Goal: Transaction & Acquisition: Purchase product/service

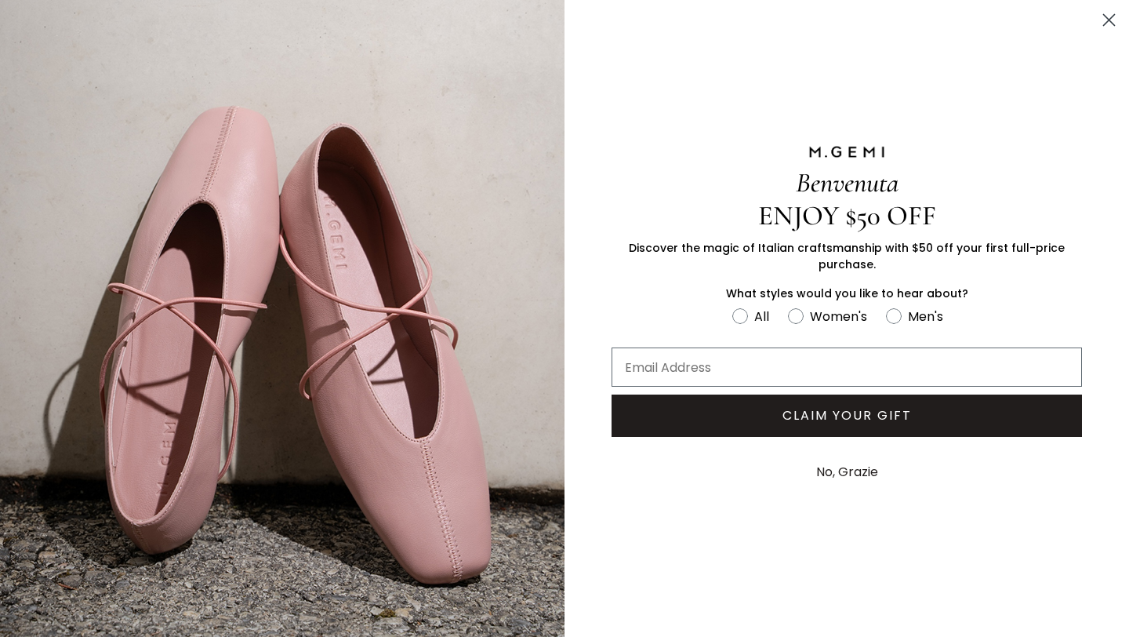
click at [1105, 24] on icon "Close dialog" at bounding box center [1109, 20] width 11 height 11
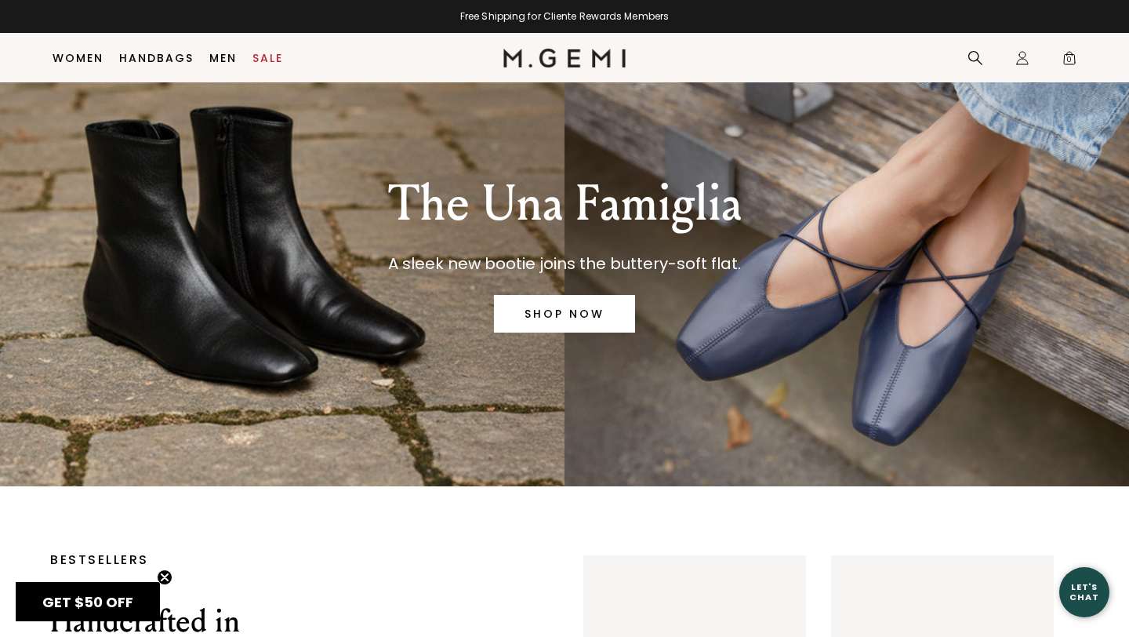
click at [581, 310] on link "SHOP NOW" at bounding box center [564, 314] width 141 height 38
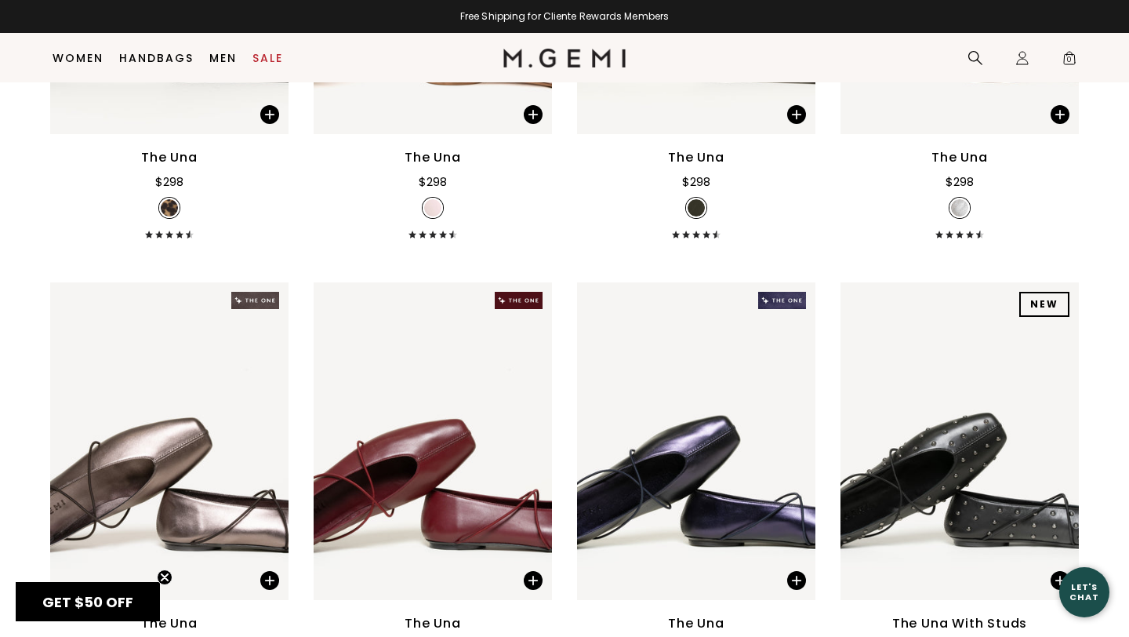
scroll to position [2272, 0]
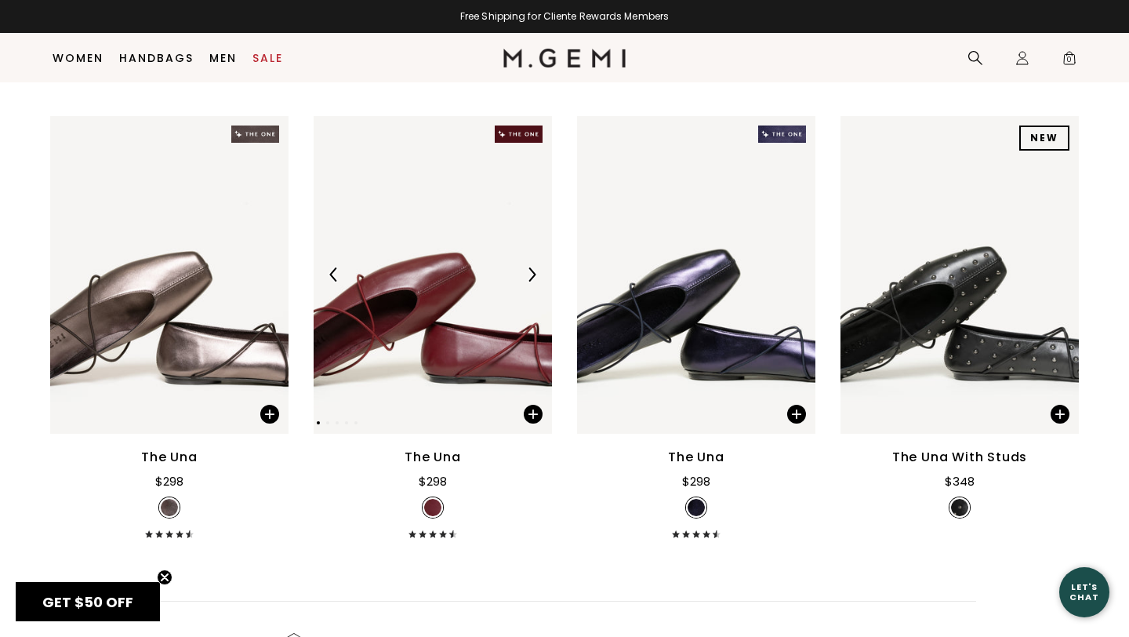
click at [448, 281] on div at bounding box center [433, 274] width 238 height 25
click at [697, 289] on img at bounding box center [696, 275] width 238 height 318
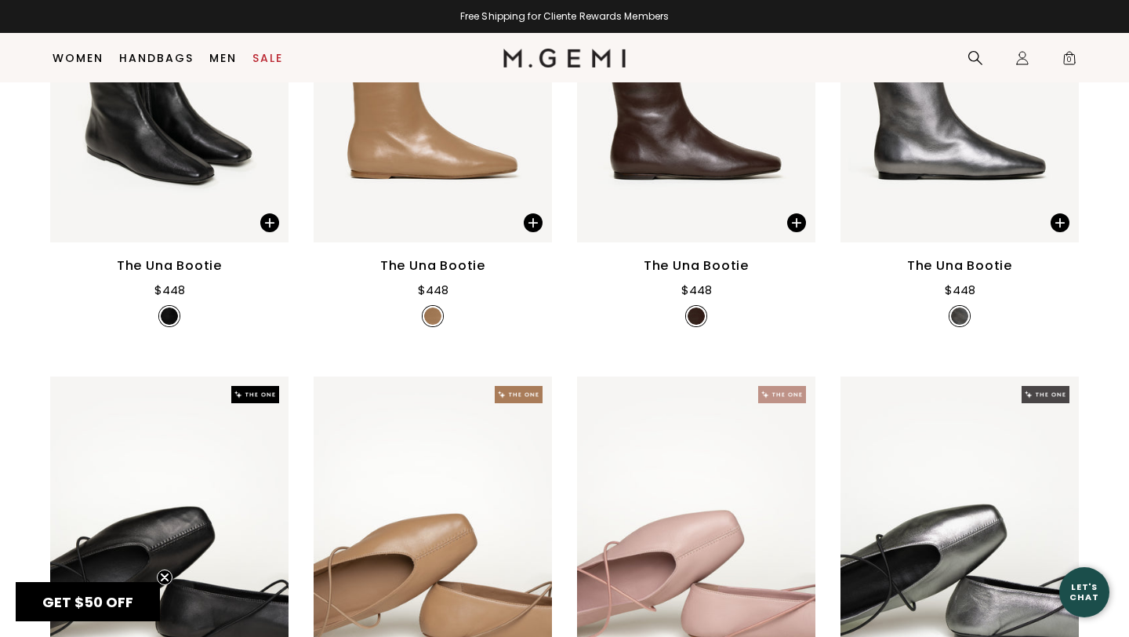
scroll to position [615, 0]
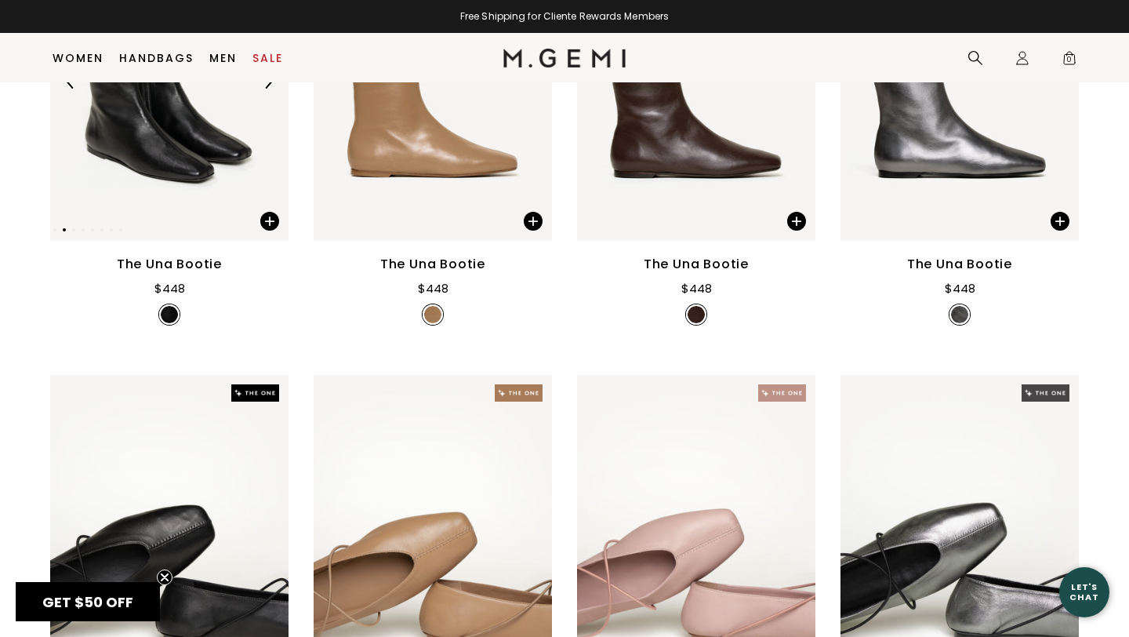
click at [182, 165] on img at bounding box center [169, 82] width 238 height 318
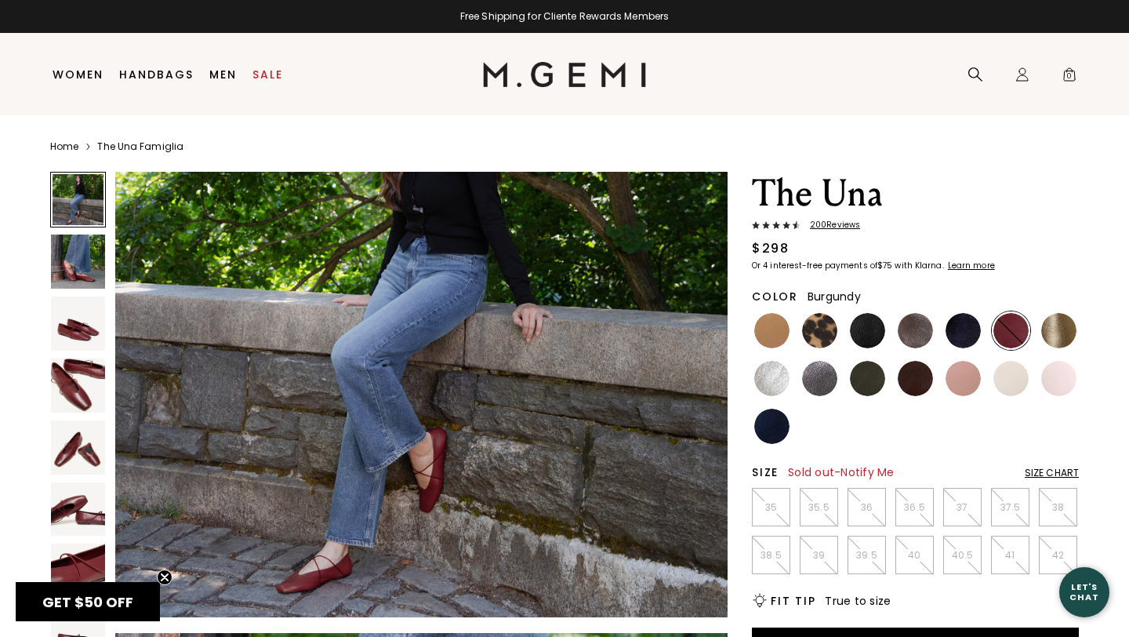
click at [820, 564] on li "39" at bounding box center [819, 554] width 38 height 38
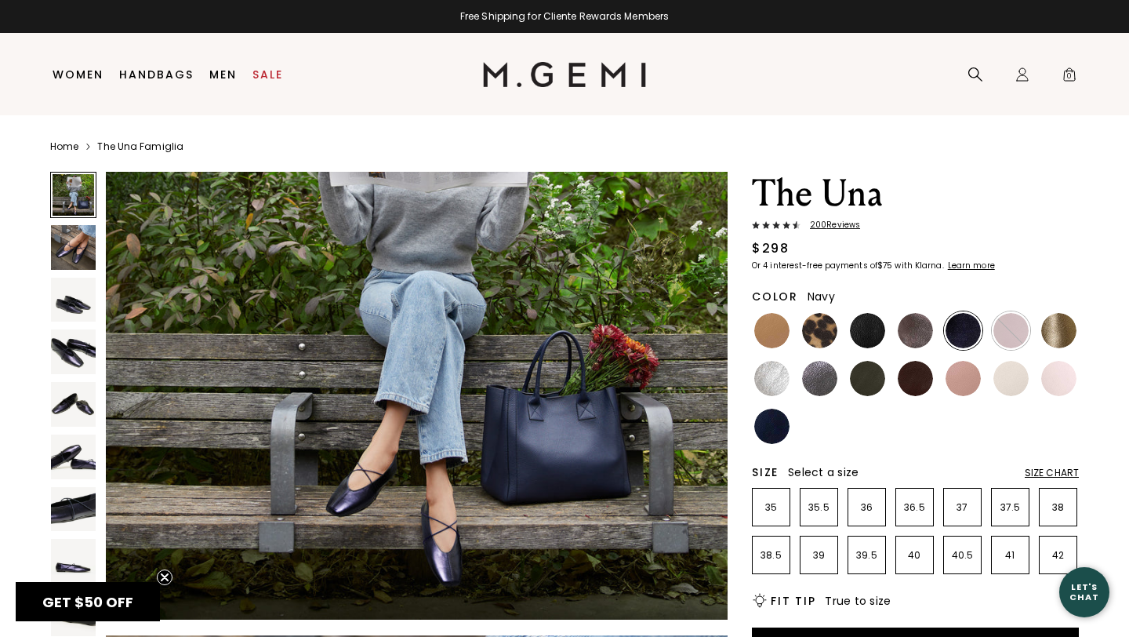
click at [774, 430] on img at bounding box center [771, 425] width 35 height 35
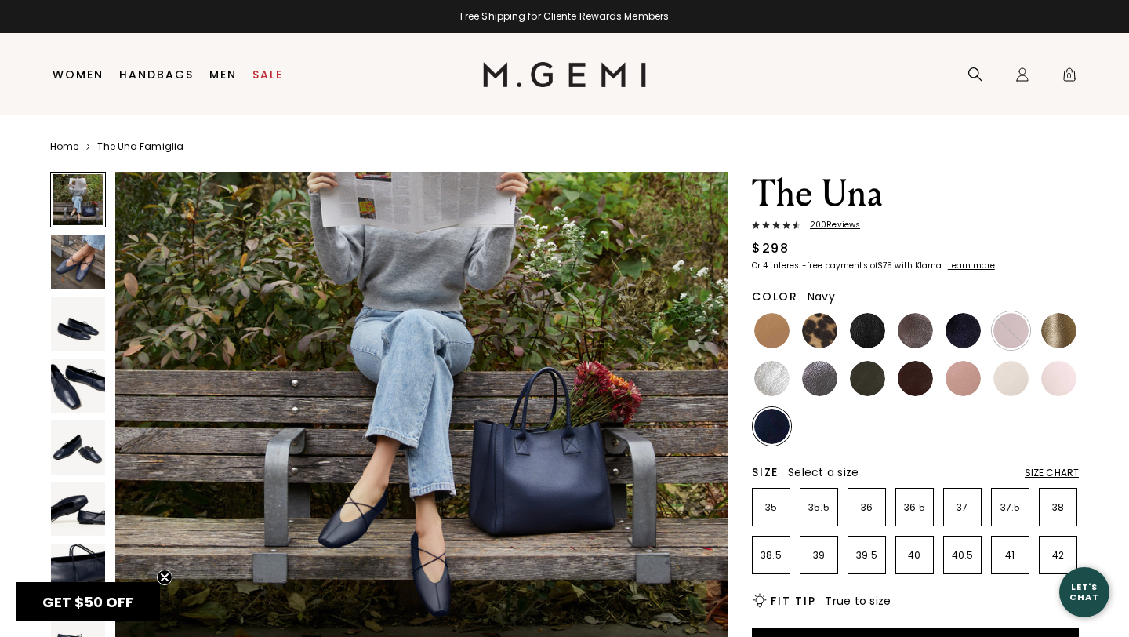
scroll to position [188, 0]
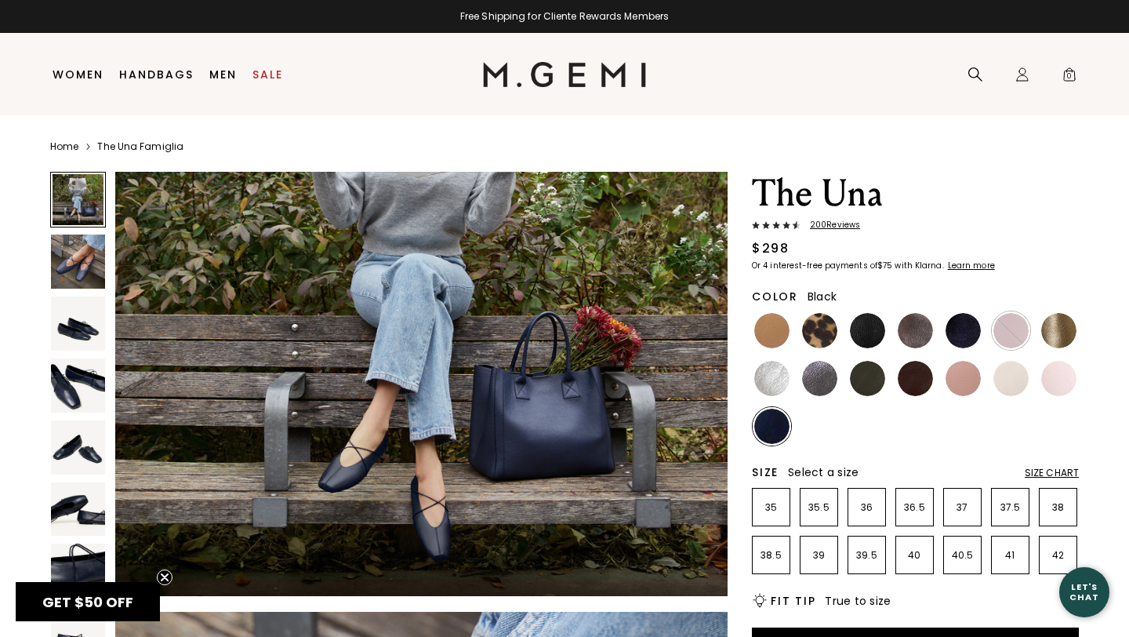
click at [861, 338] on img at bounding box center [867, 330] width 35 height 35
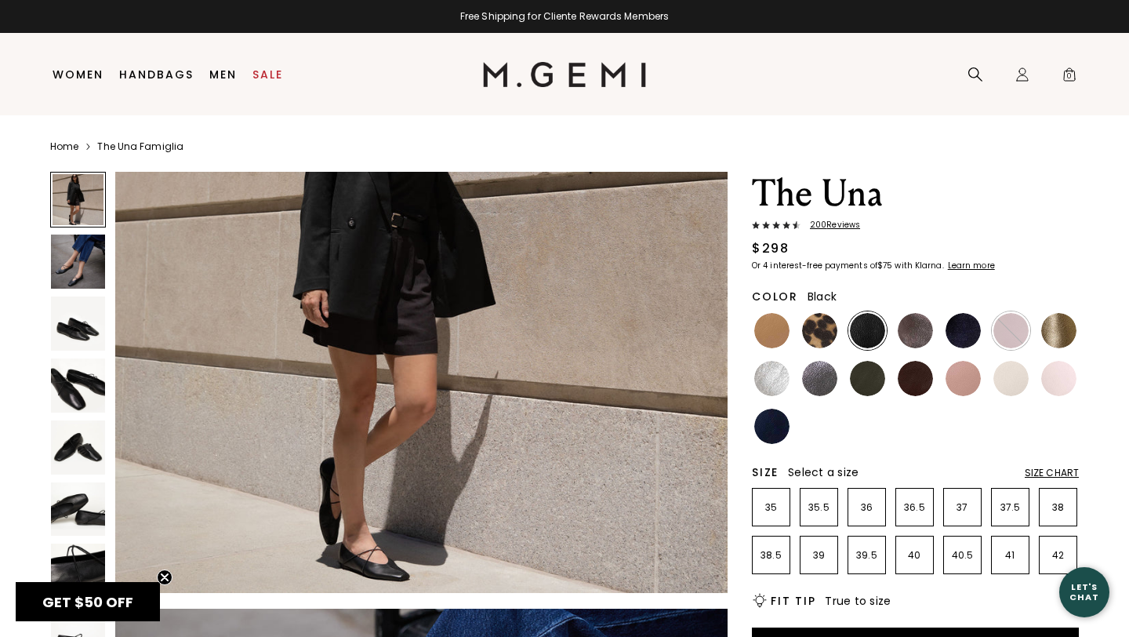
scroll to position [165, 0]
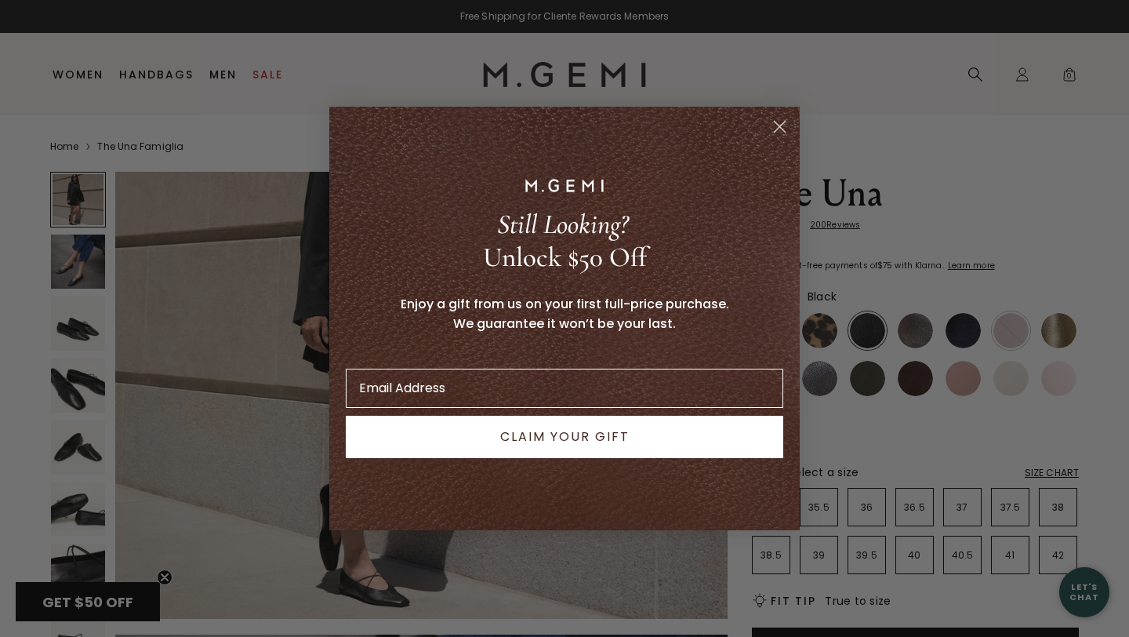
click at [783, 126] on circle "Close dialog" at bounding box center [780, 127] width 26 height 26
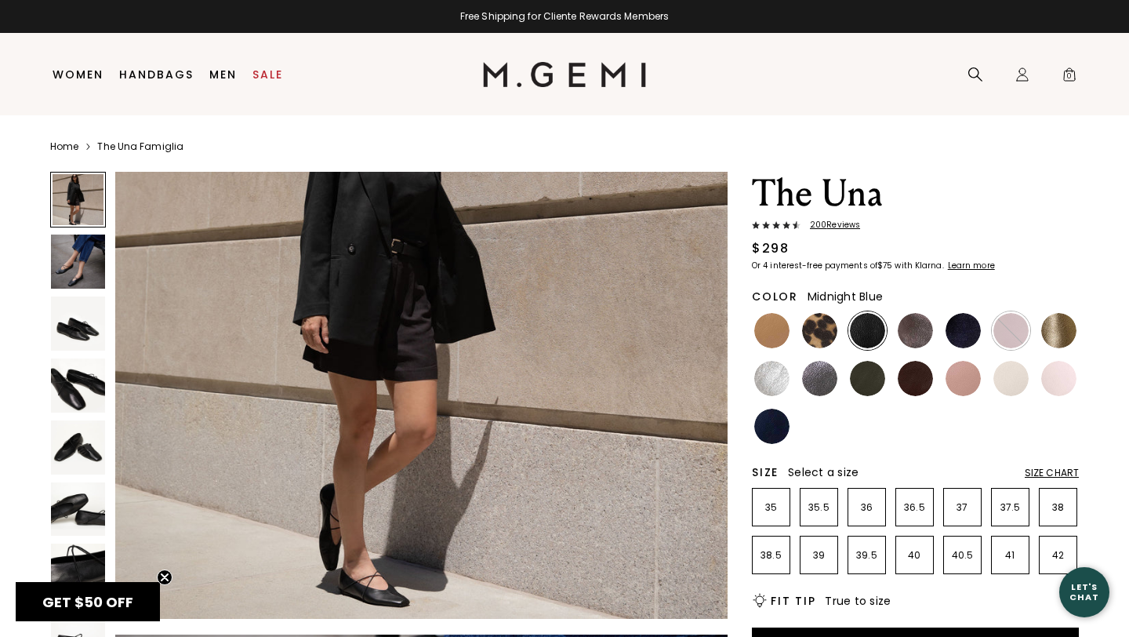
click at [964, 330] on img at bounding box center [963, 330] width 35 height 35
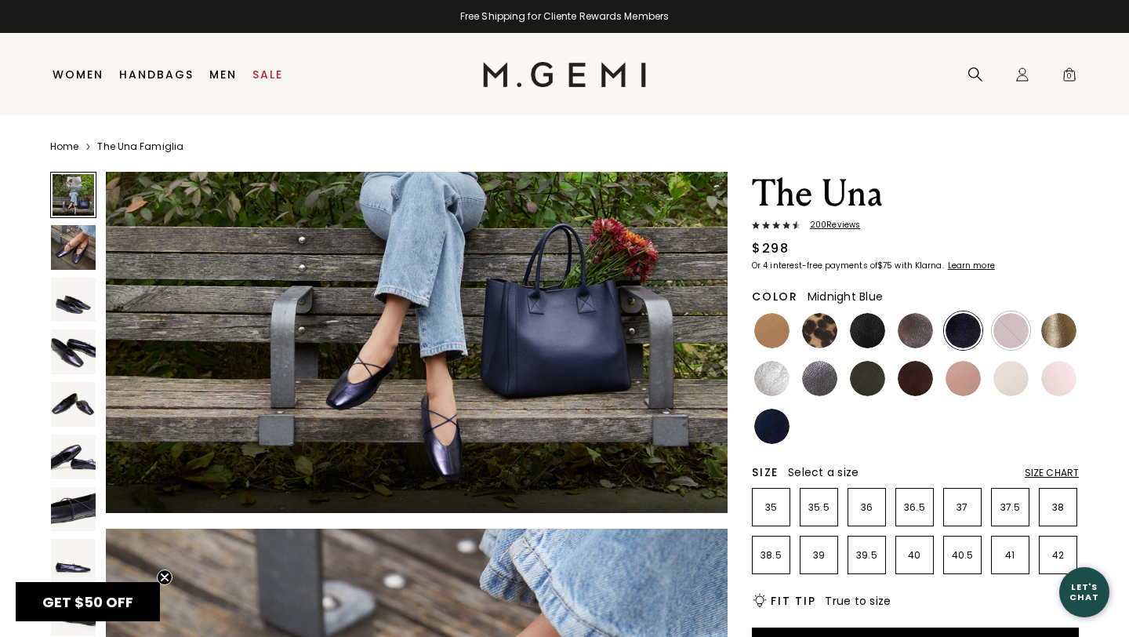
scroll to position [281, 0]
click at [82, 245] on img at bounding box center [73, 247] width 45 height 45
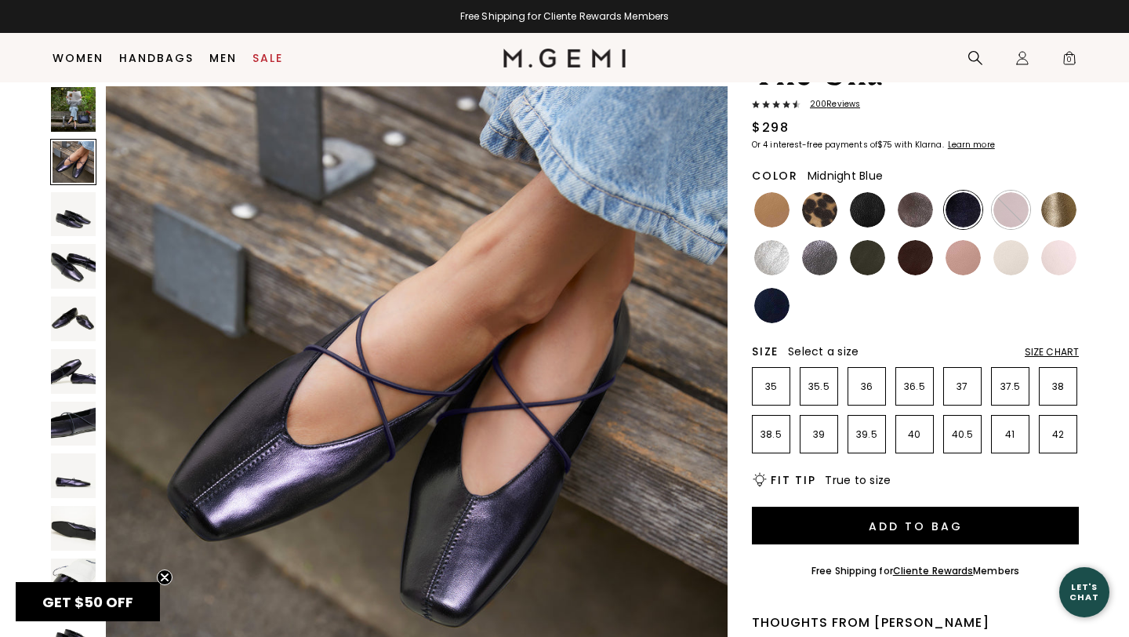
scroll to position [92, 0]
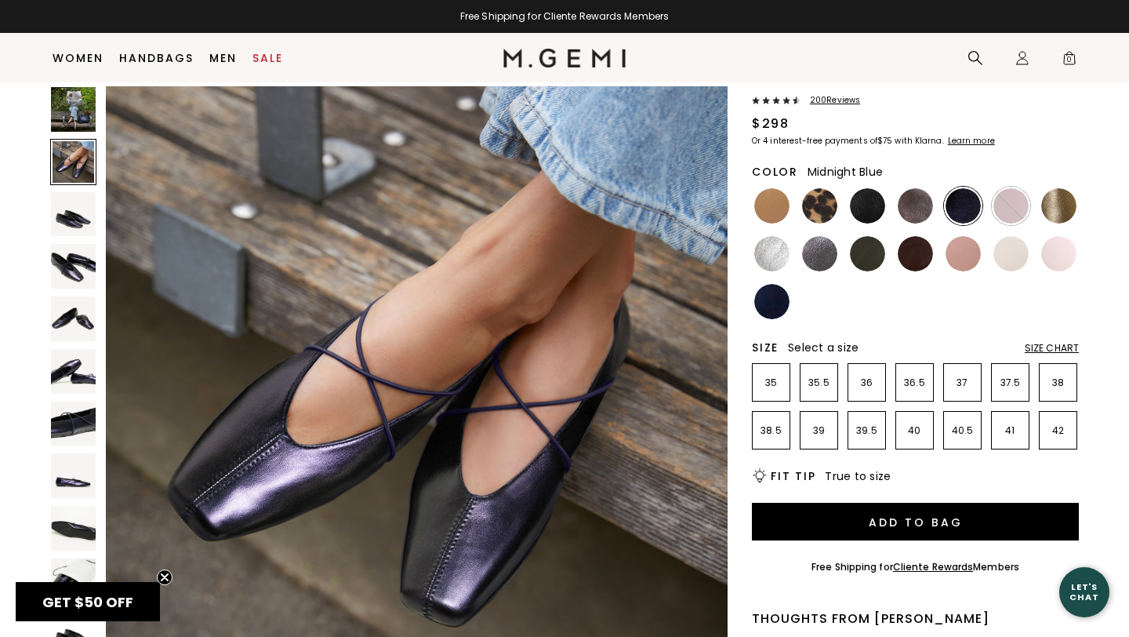
click at [73, 217] on img at bounding box center [73, 214] width 45 height 45
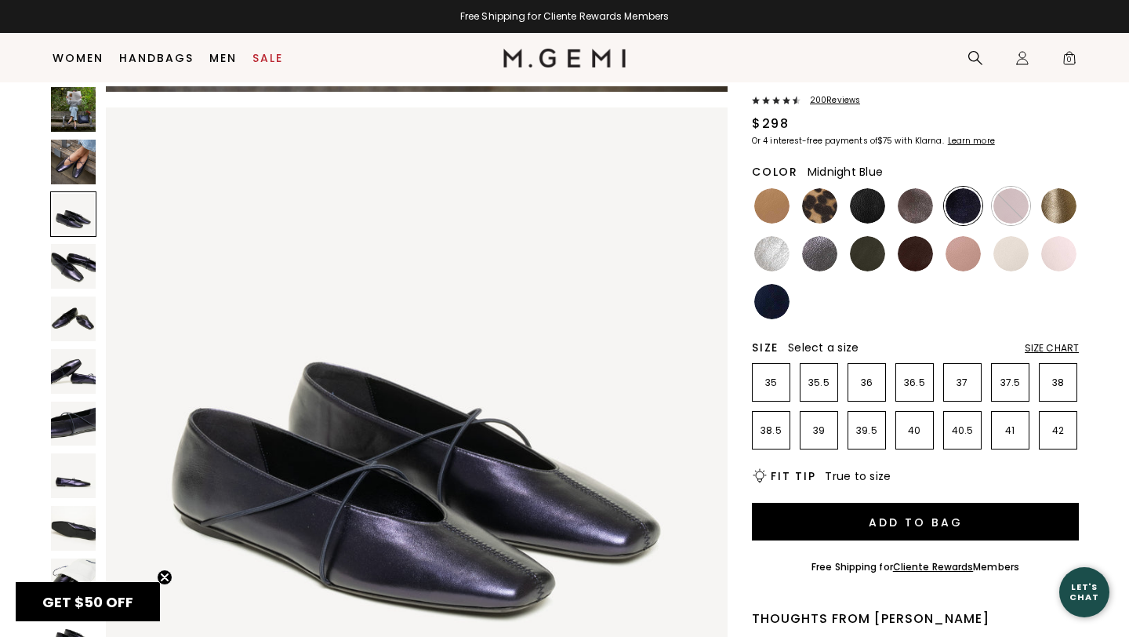
scroll to position [1275, 0]
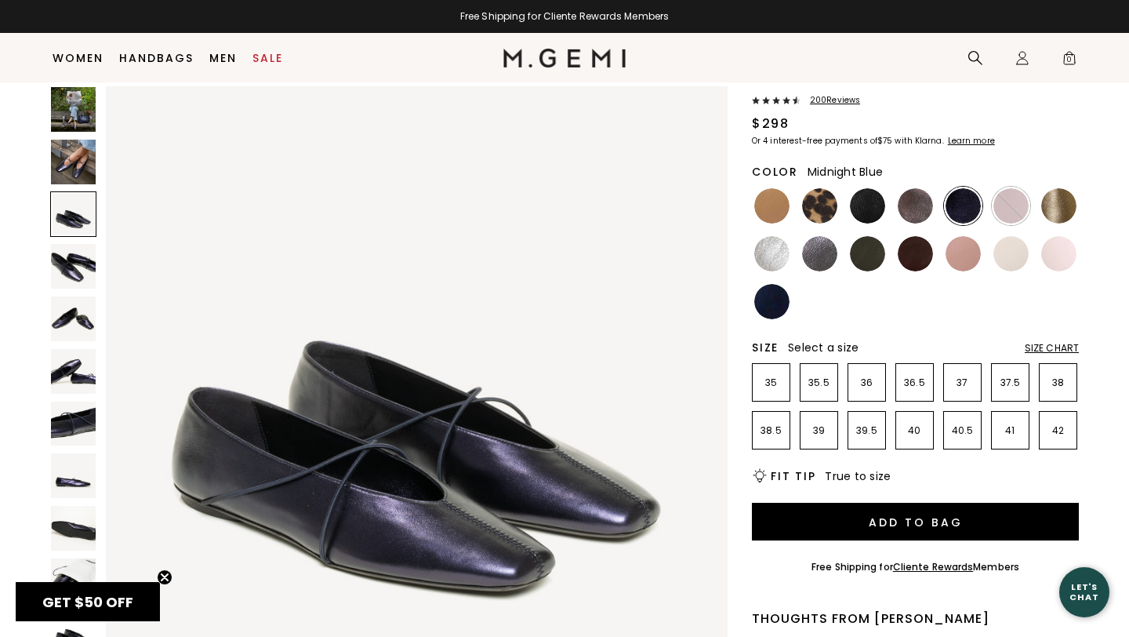
click at [70, 263] on img at bounding box center [73, 266] width 45 height 45
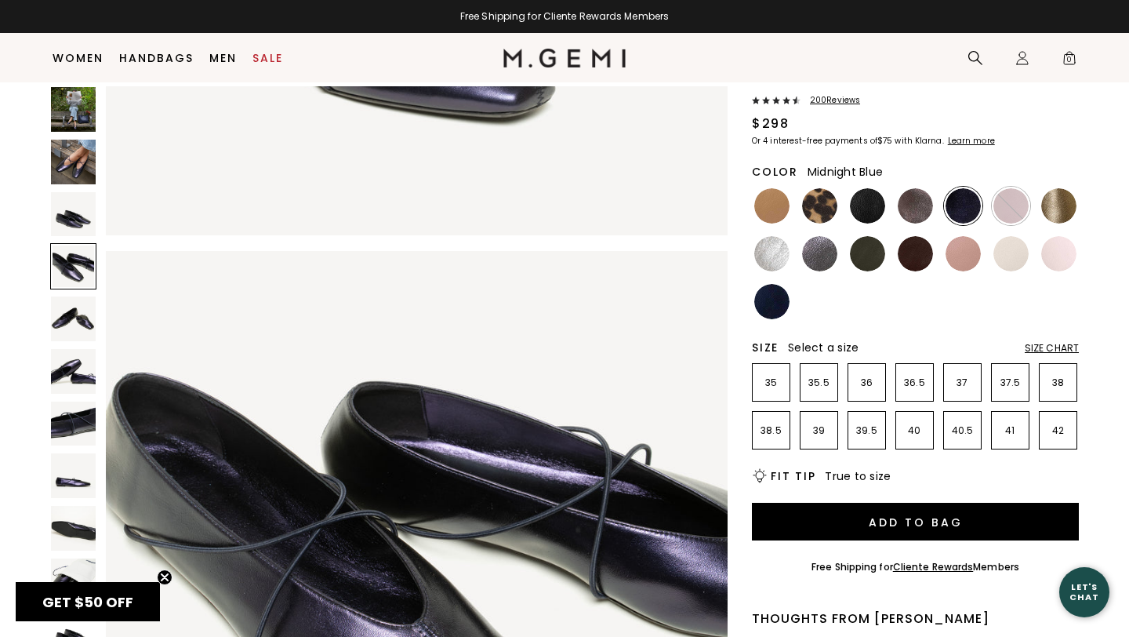
scroll to position [1913, 0]
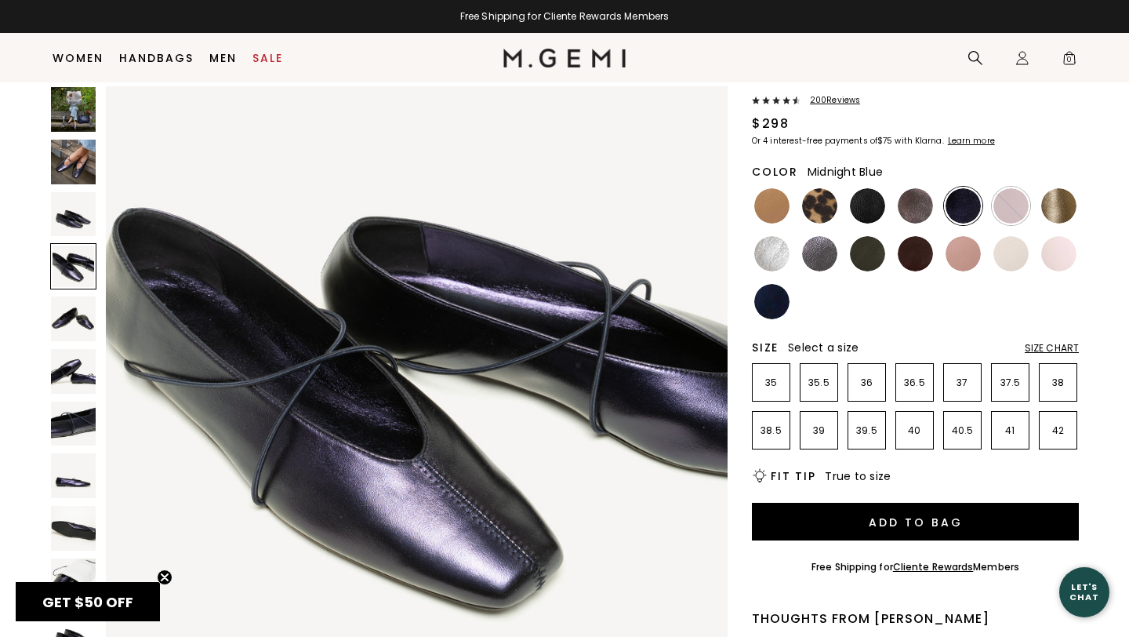
click at [68, 278] on div at bounding box center [73, 266] width 46 height 46
click at [71, 313] on img at bounding box center [73, 318] width 45 height 45
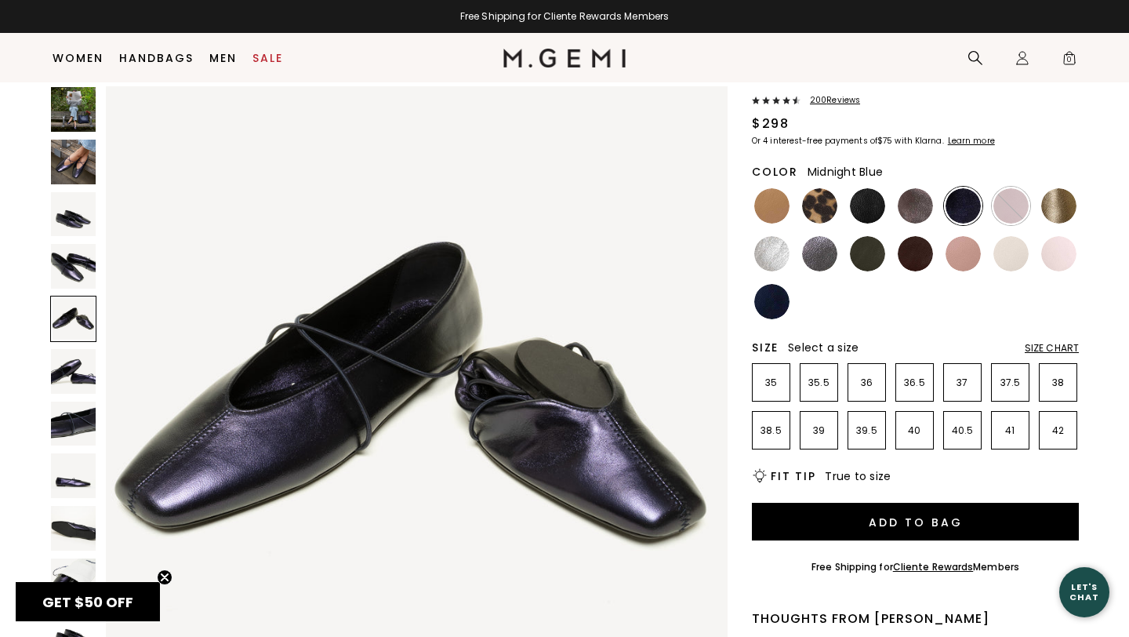
click at [73, 359] on img at bounding box center [73, 371] width 45 height 45
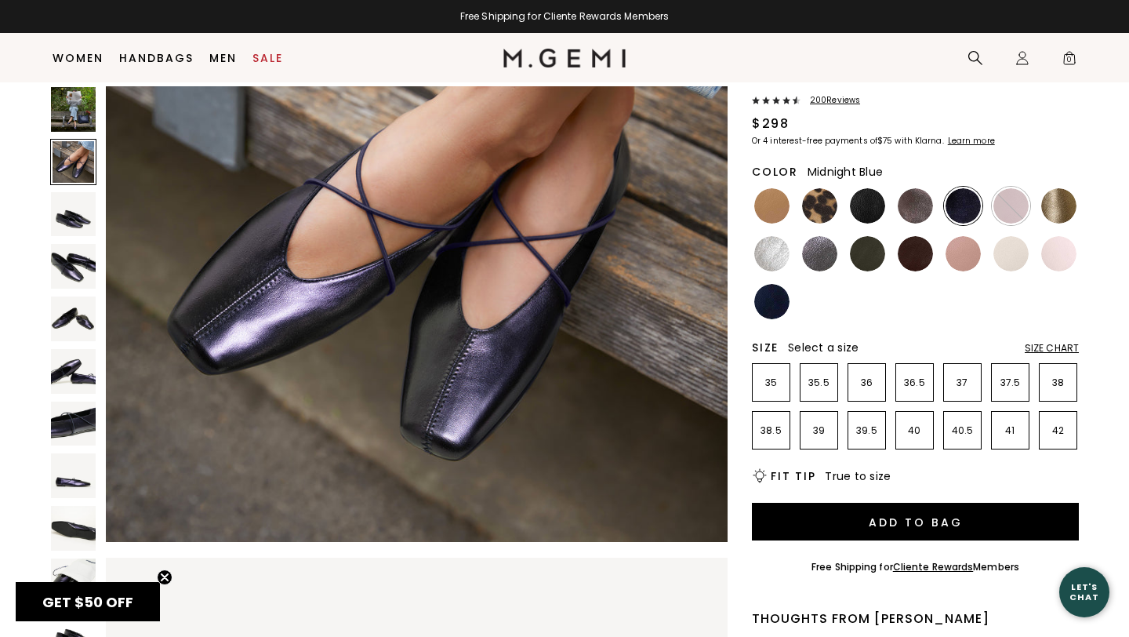
scroll to position [760, 0]
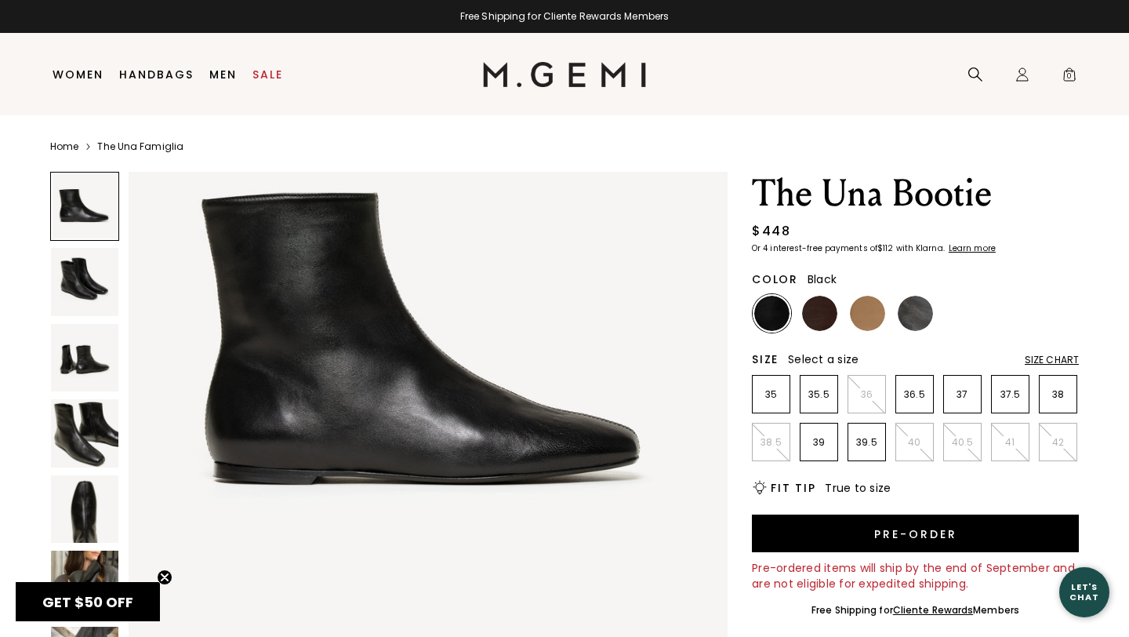
click at [79, 288] on img at bounding box center [84, 281] width 67 height 67
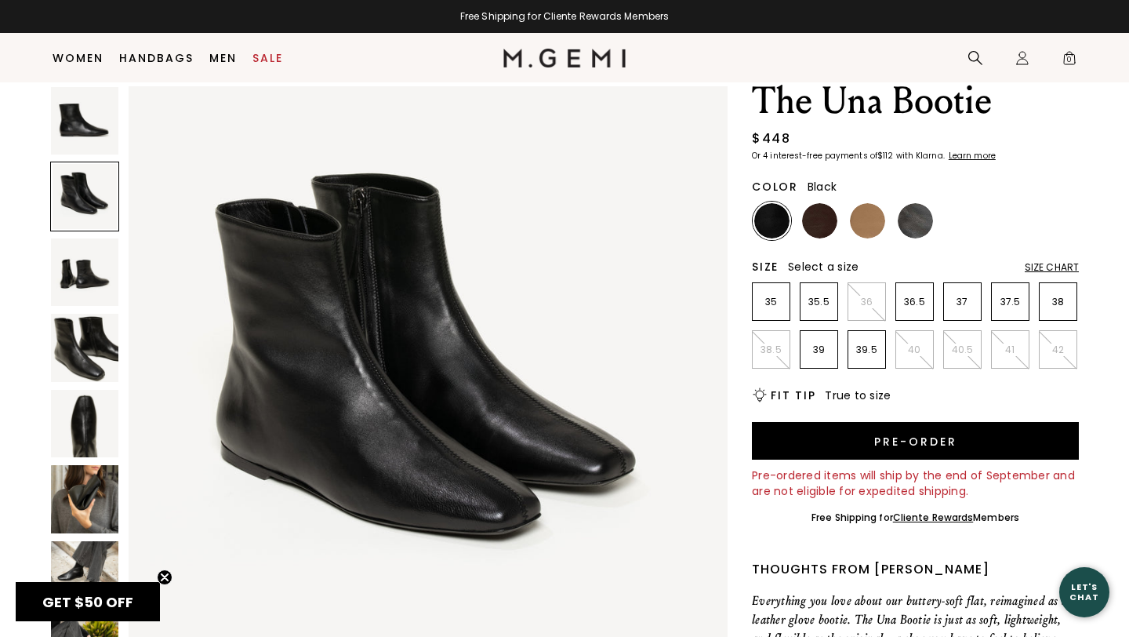
scroll to position [61, 0]
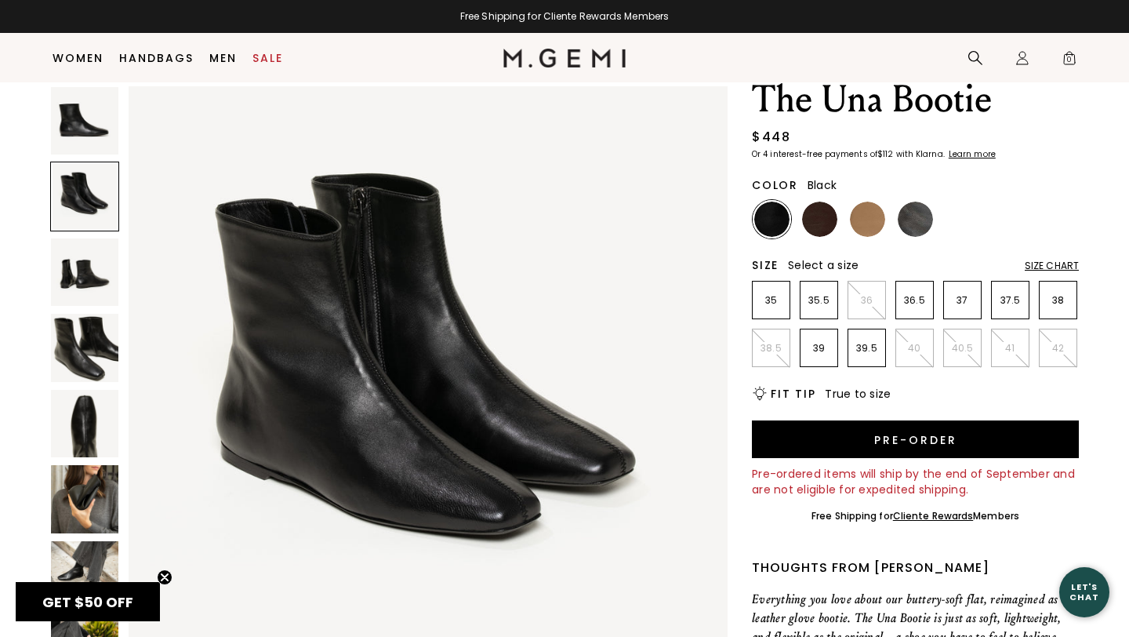
click at [81, 267] on img at bounding box center [84, 271] width 67 height 67
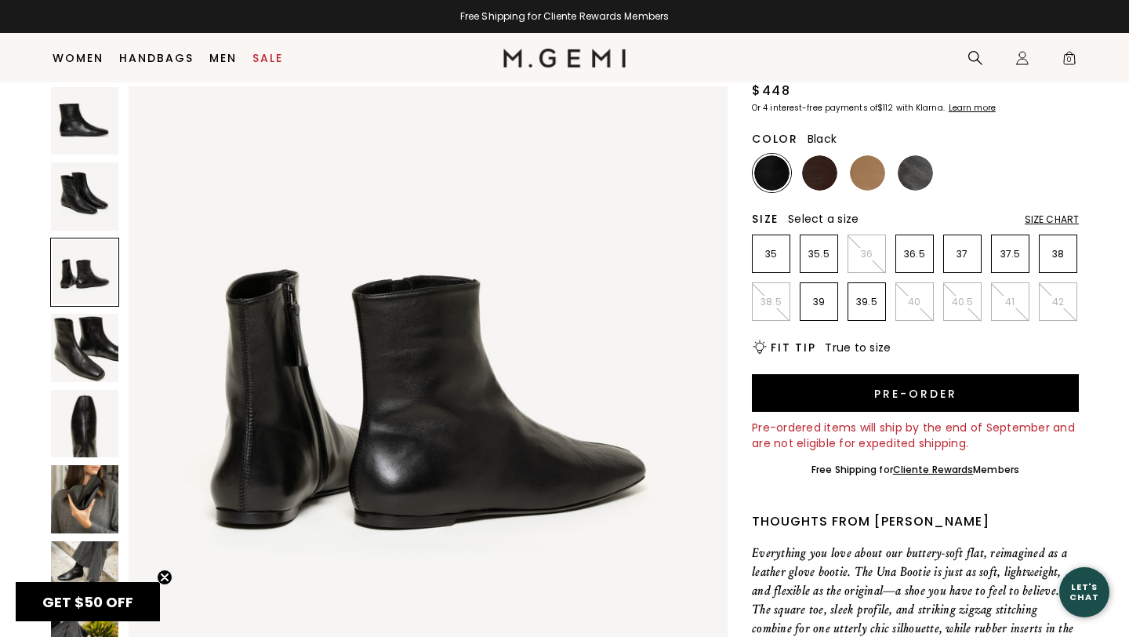
scroll to position [109, 0]
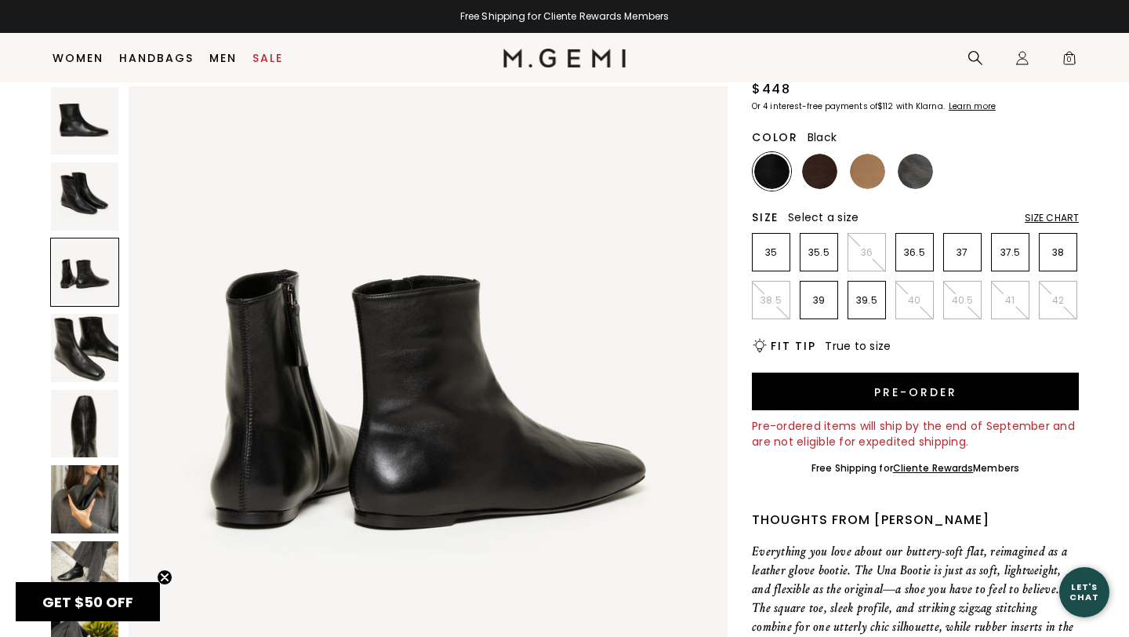
click at [84, 332] on img at bounding box center [84, 347] width 67 height 67
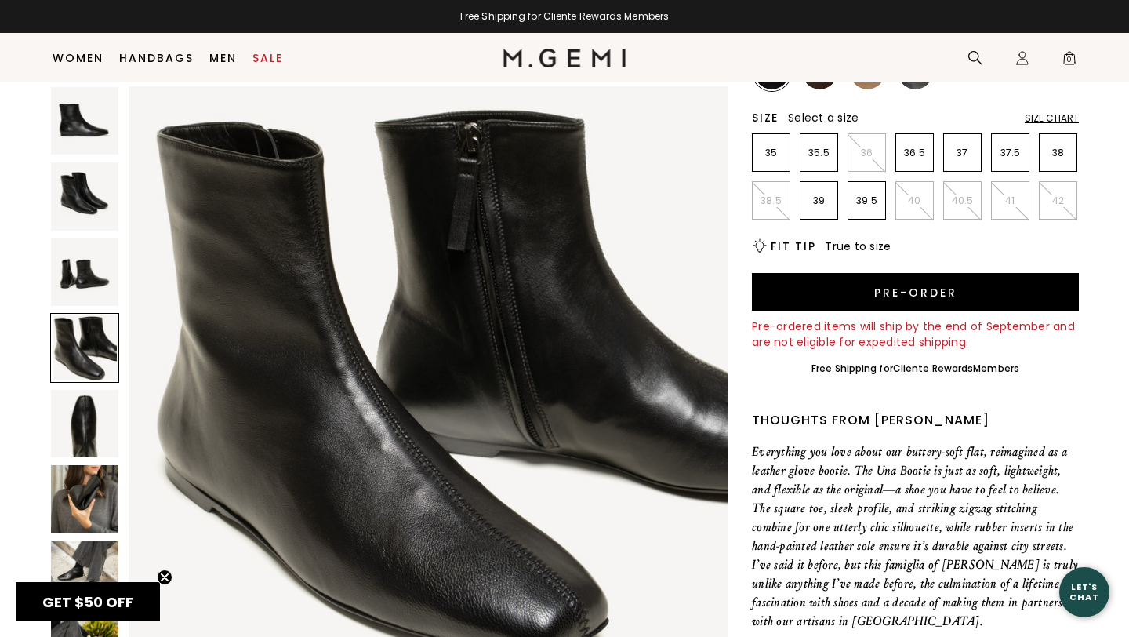
scroll to position [218, 0]
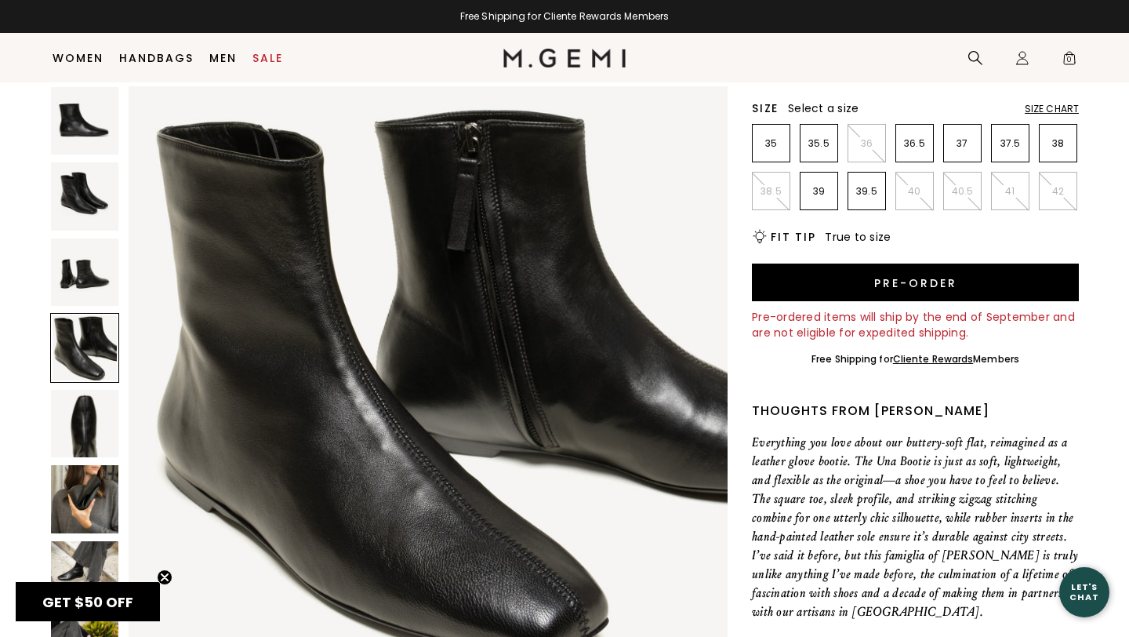
click at [83, 422] on img at bounding box center [84, 423] width 67 height 67
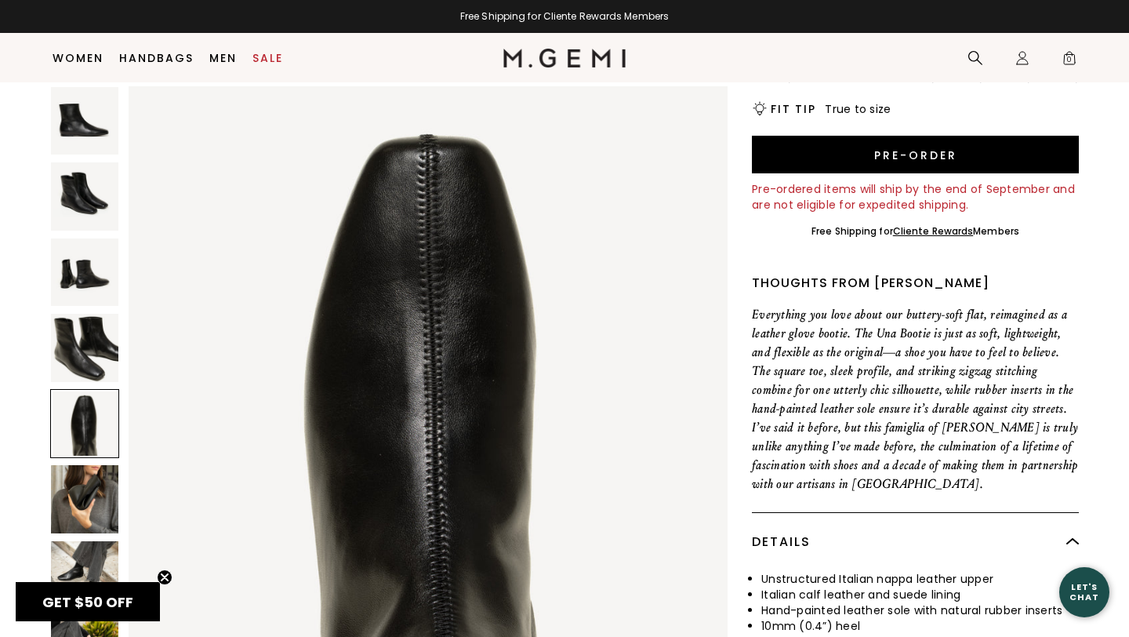
scroll to position [347, 0]
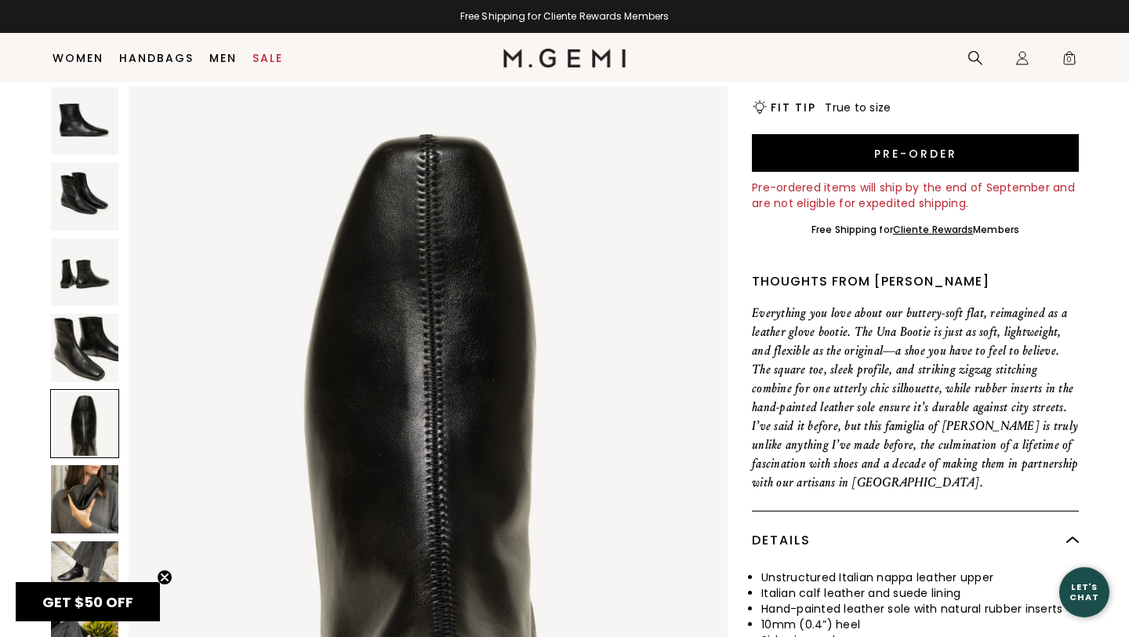
click at [82, 503] on img at bounding box center [84, 498] width 67 height 67
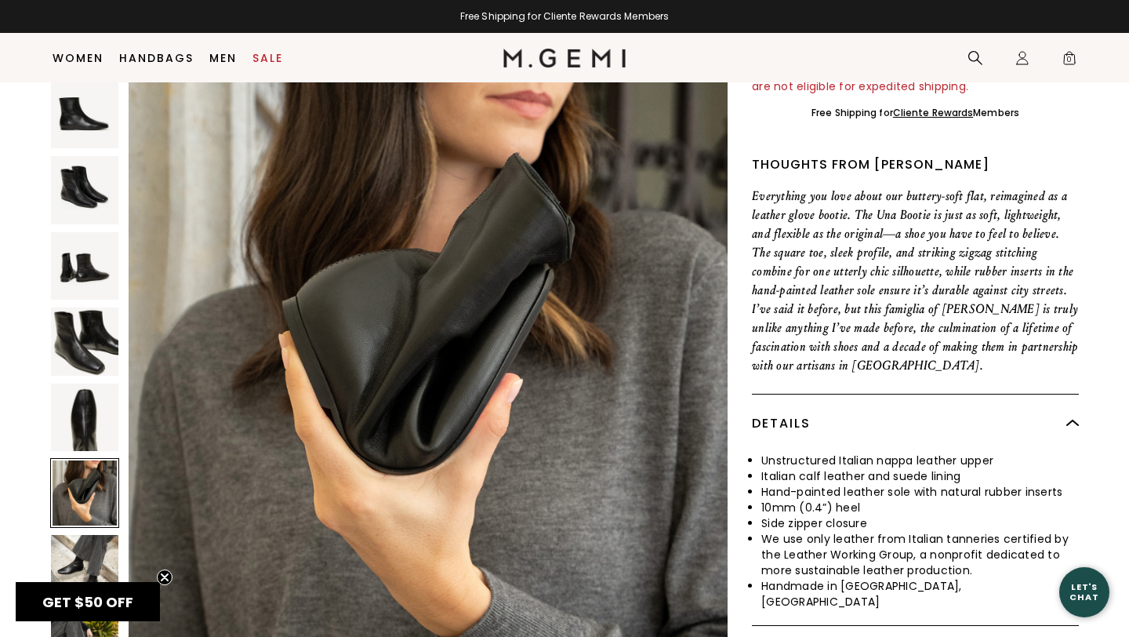
scroll to position [463, 0]
click at [87, 535] on img at bounding box center [84, 568] width 67 height 67
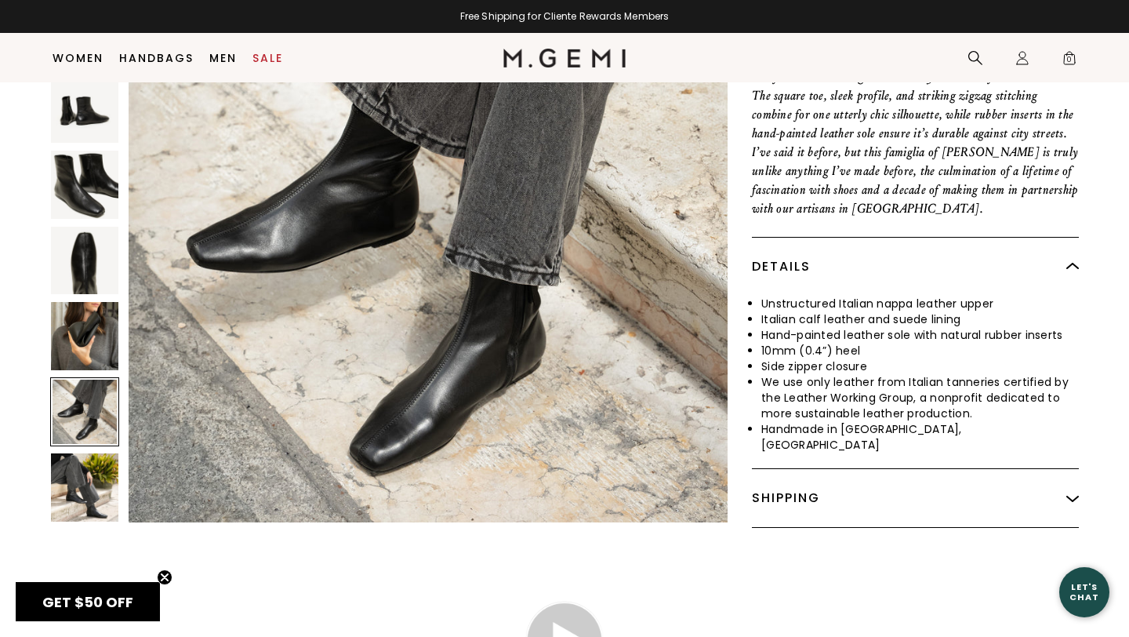
scroll to position [0, 0]
click at [94, 461] on img at bounding box center [84, 487] width 67 height 67
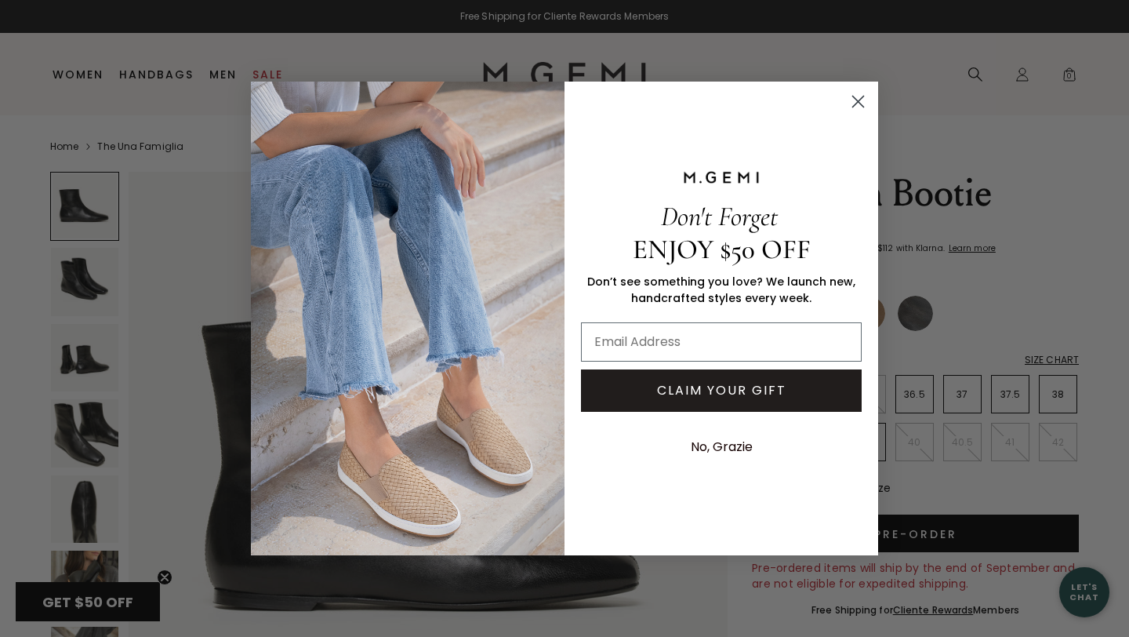
click at [859, 103] on icon "Close dialog" at bounding box center [858, 101] width 11 height 11
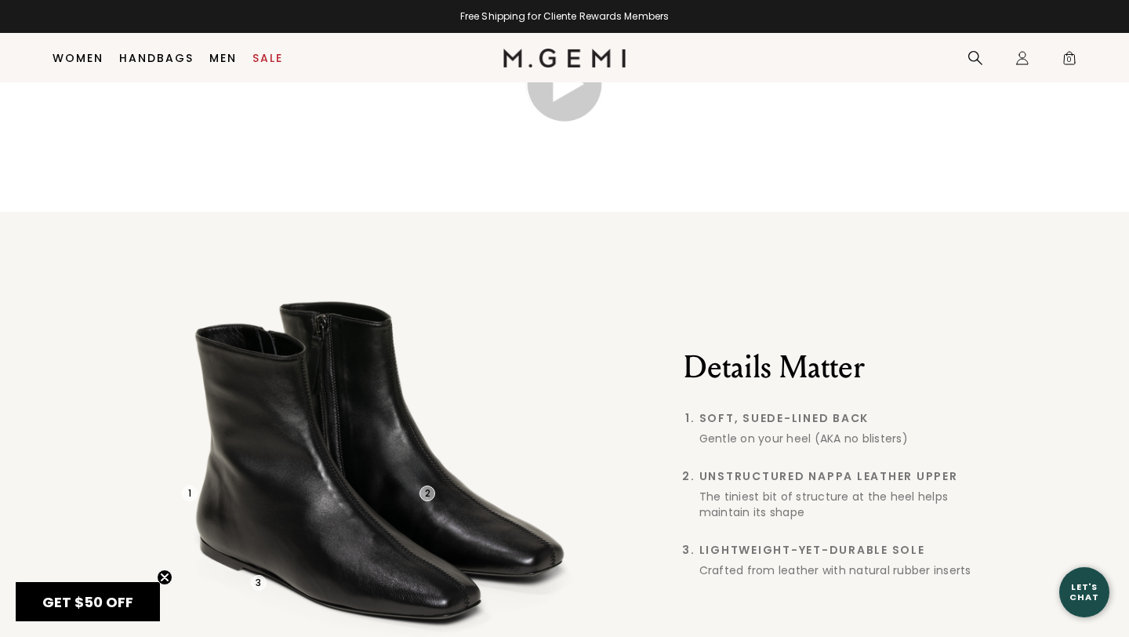
scroll to position [1178, 0]
click at [570, 123] on img at bounding box center [564, 84] width 78 height 78
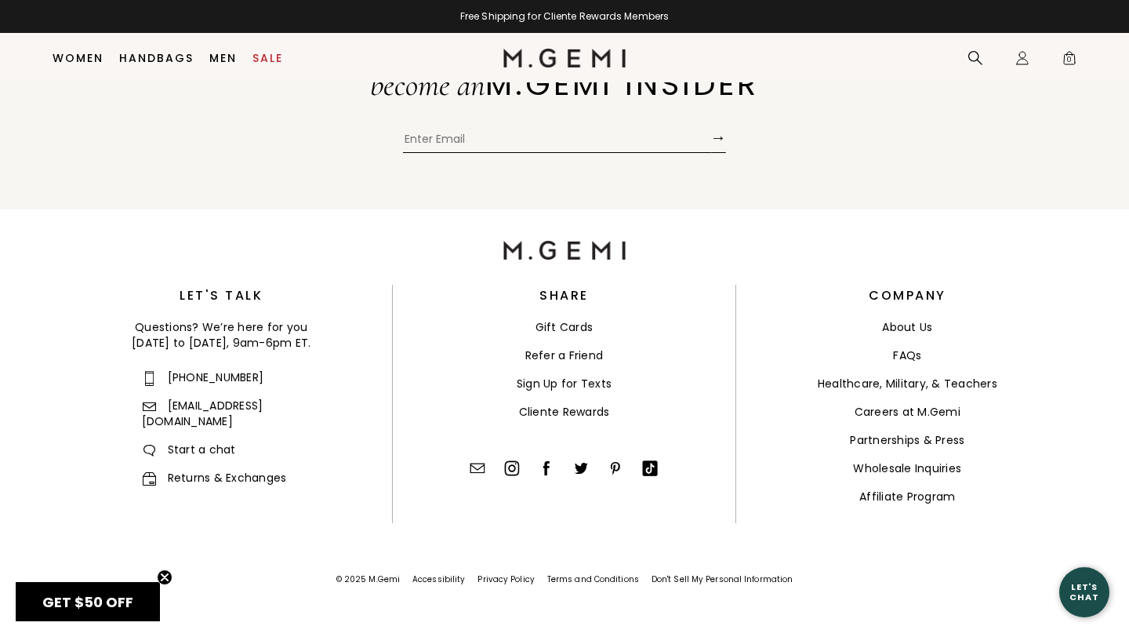
scroll to position [4055, 0]
click at [510, 467] on img at bounding box center [512, 468] width 16 height 16
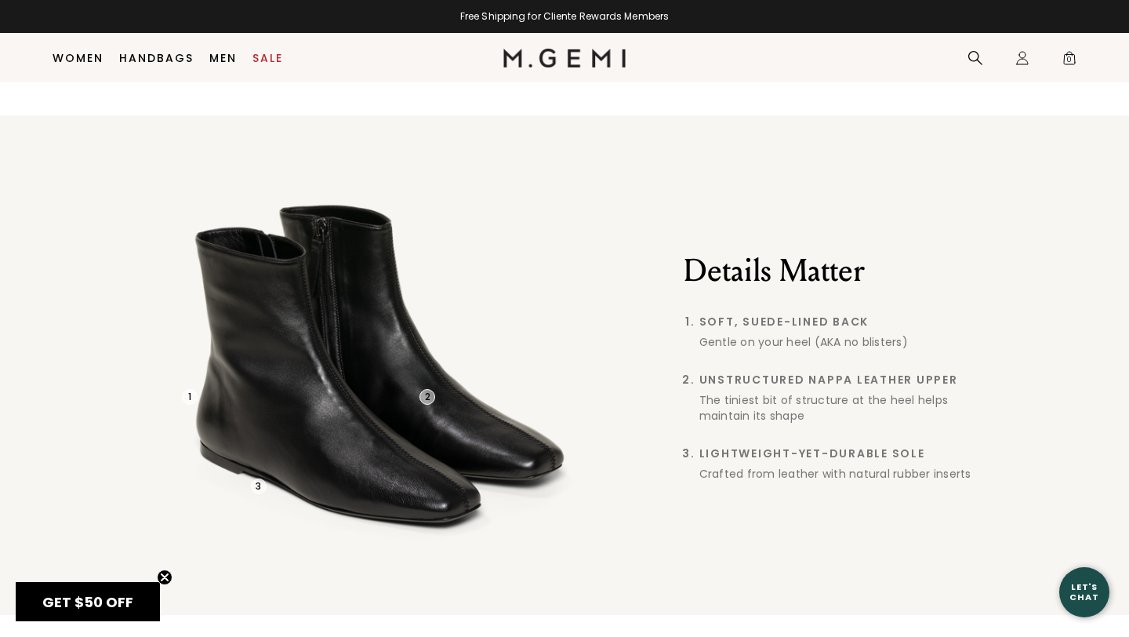
scroll to position [1273, 0]
